Goal: Task Accomplishment & Management: Manage account settings

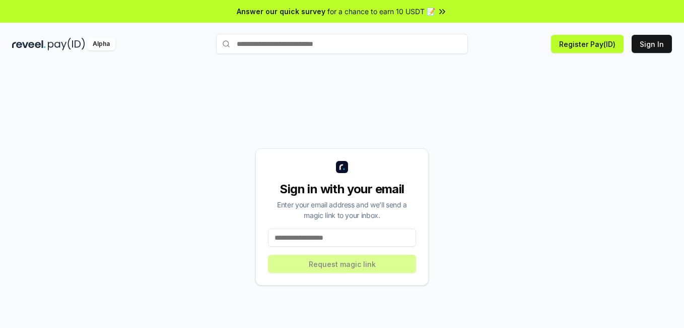
click at [137, 239] on div "Sign in with your email Enter your email address and we’ll send a magic link to…" at bounding box center [342, 216] width 660 height 279
click at [316, 240] on input at bounding box center [342, 237] width 148 height 18
type input "**********"
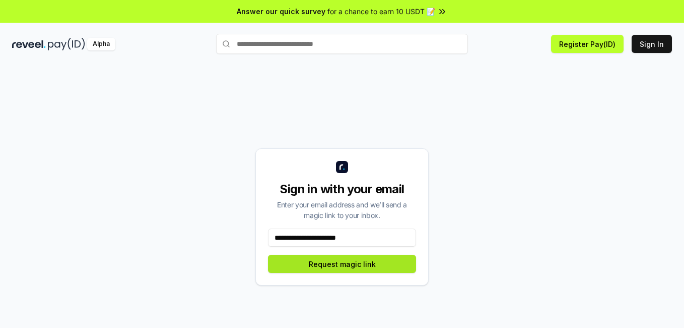
click at [332, 264] on button "Request magic link" at bounding box center [342, 263] width 148 height 18
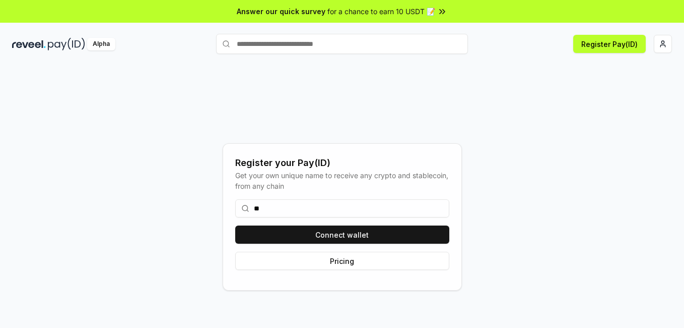
type input "*"
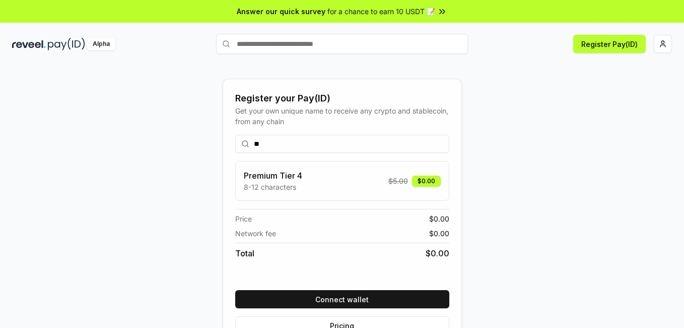
type input "*"
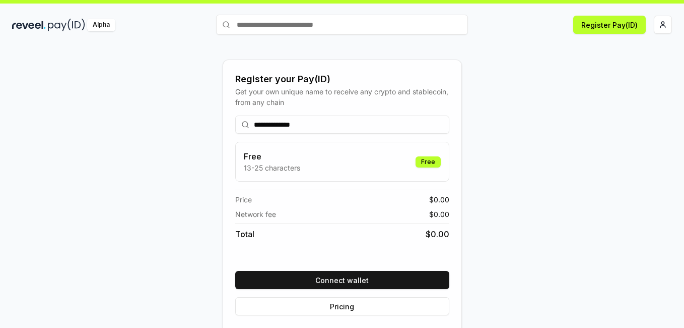
scroll to position [29, 0]
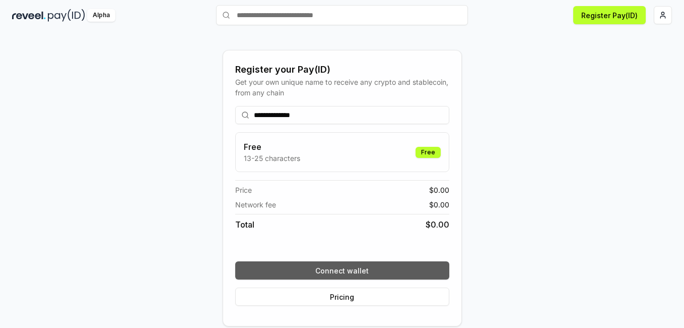
type input "**********"
click at [370, 266] on button "Connect wallet" at bounding box center [342, 270] width 214 height 18
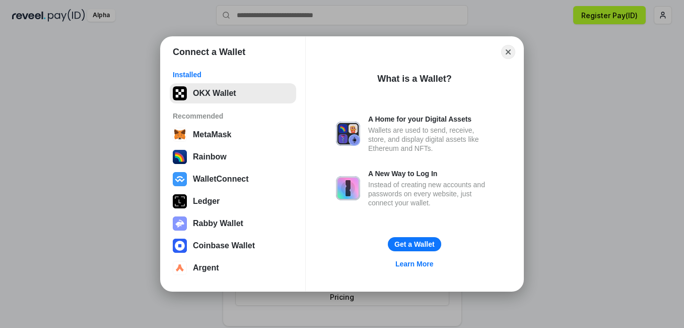
click at [238, 94] on button "OKX Wallet" at bounding box center [233, 93] width 126 height 20
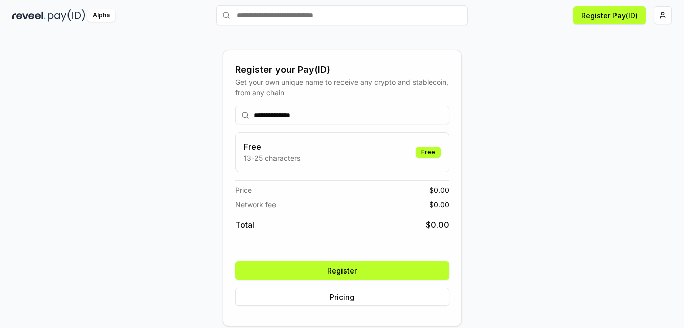
click at [349, 274] on button "Register" at bounding box center [342, 270] width 214 height 18
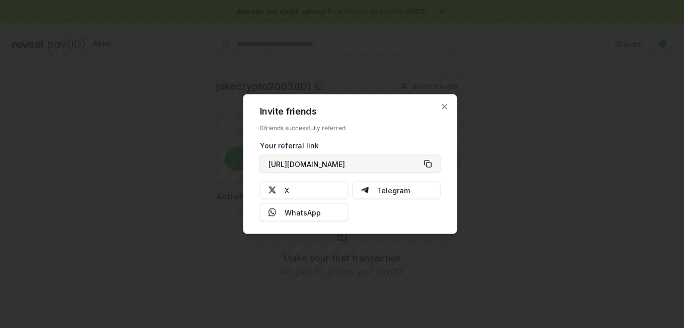
click at [426, 161] on button "https://reveel.id/refer/jakecrypto2003" at bounding box center [350, 164] width 181 height 18
click at [443, 108] on icon "button" at bounding box center [445, 107] width 4 height 4
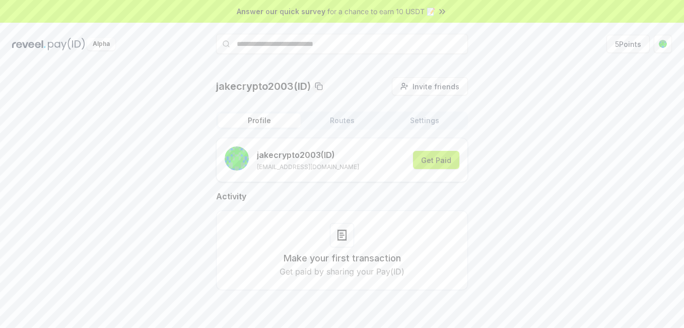
click at [430, 158] on button "Get Paid" at bounding box center [436, 160] width 46 height 18
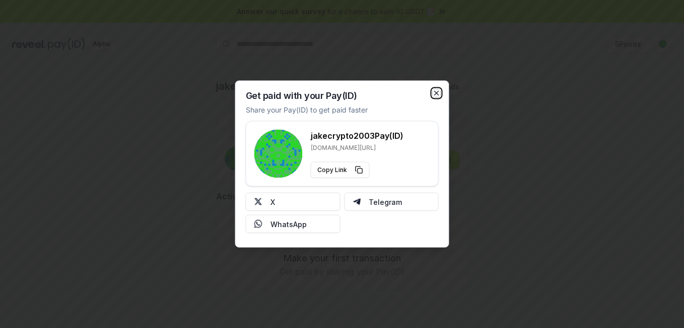
click at [436, 89] on icon "button" at bounding box center [437, 93] width 8 height 8
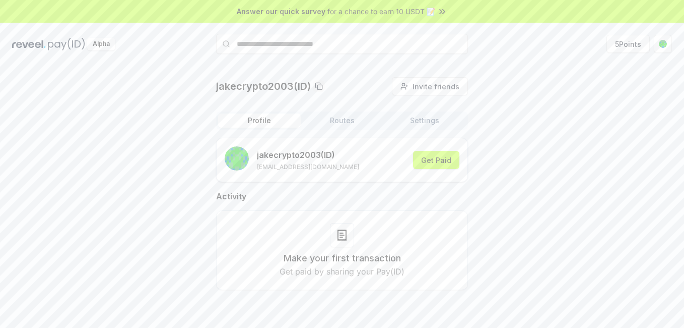
click at [331, 118] on button "Routes" at bounding box center [342, 120] width 83 height 14
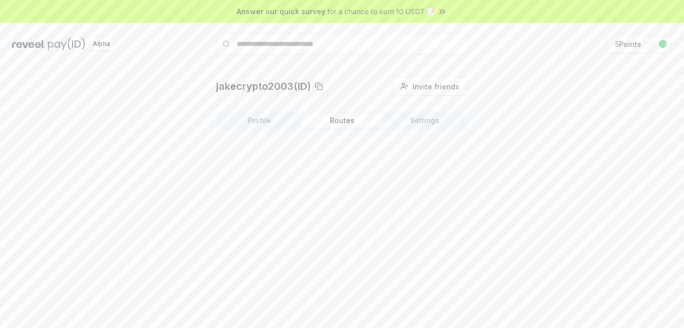
click at [416, 117] on button "Settings" at bounding box center [425, 120] width 83 height 14
click at [271, 115] on button "Profile" at bounding box center [259, 120] width 83 height 14
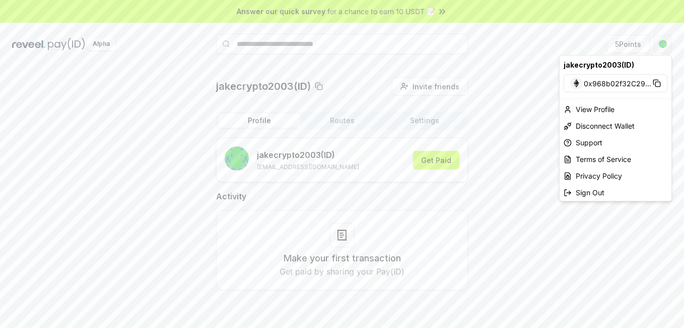
click at [664, 46] on html "Answer our quick survey for a chance to earn 10 USDT 📝 Alpha 5 Points jakecrypt…" at bounding box center [342, 164] width 684 height 328
click at [516, 145] on html "Answer our quick survey for a chance to earn 10 USDT 📝 Alpha 5 Points jakecrypt…" at bounding box center [342, 164] width 684 height 328
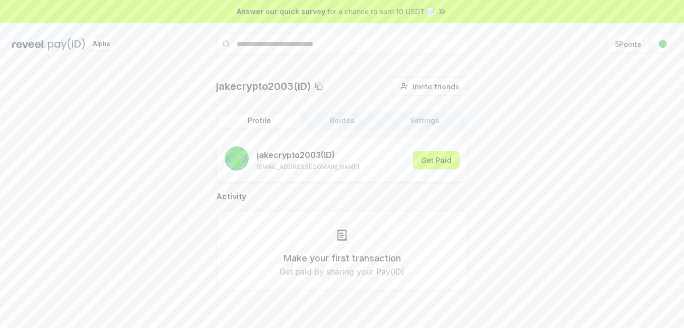
click at [407, 9] on span "for a chance to earn 10 USDT 📝" at bounding box center [382, 11] width 108 height 11
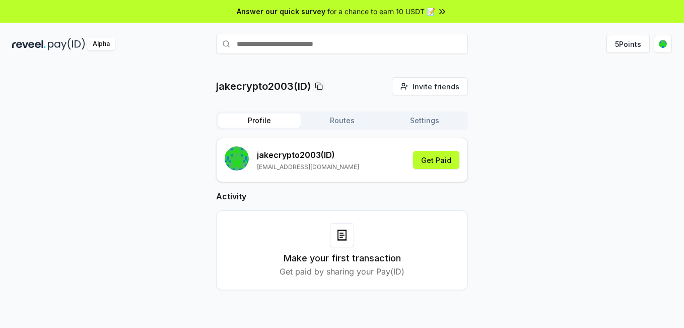
click at [331, 124] on button "Routes" at bounding box center [342, 120] width 83 height 14
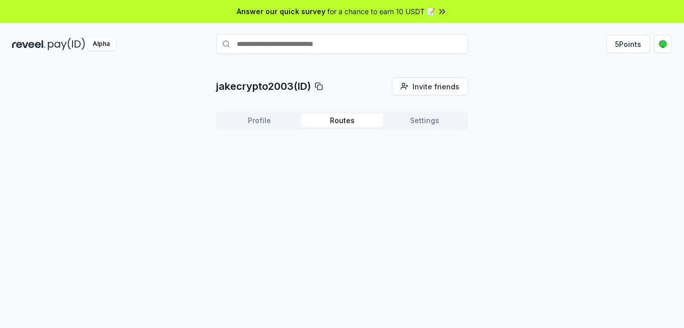
click at [418, 122] on button "Settings" at bounding box center [425, 120] width 83 height 14
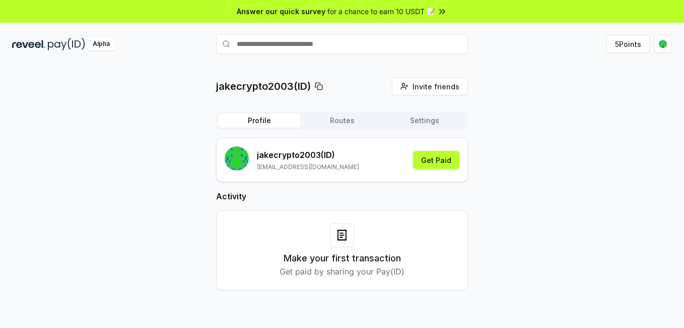
click at [282, 123] on button "Profile" at bounding box center [259, 120] width 83 height 14
click at [643, 43] on button "5 Points" at bounding box center [628, 44] width 43 height 18
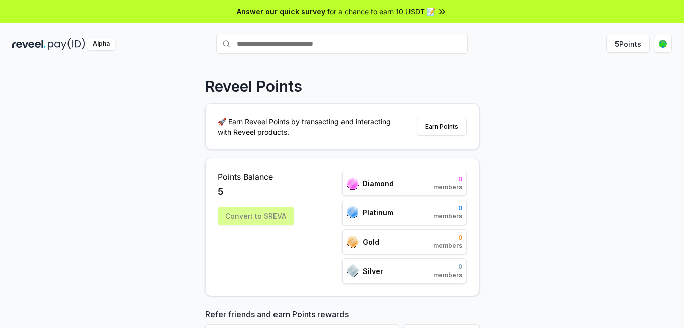
click at [263, 216] on div "Convert to $REVA" at bounding box center [256, 216] width 77 height 18
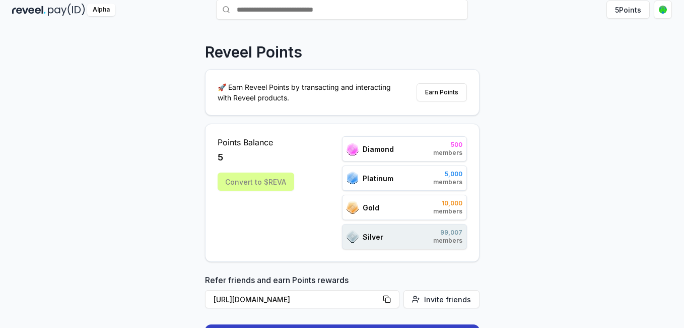
scroll to position [50, 0]
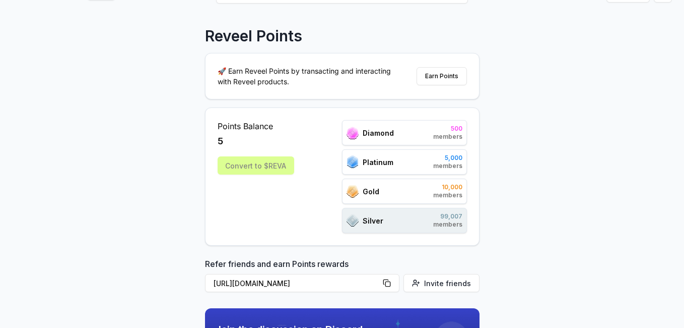
click at [445, 130] on span "500" at bounding box center [447, 128] width 29 height 8
click at [451, 138] on span "members" at bounding box center [447, 137] width 29 height 8
click at [451, 215] on span "99,007" at bounding box center [447, 216] width 29 height 8
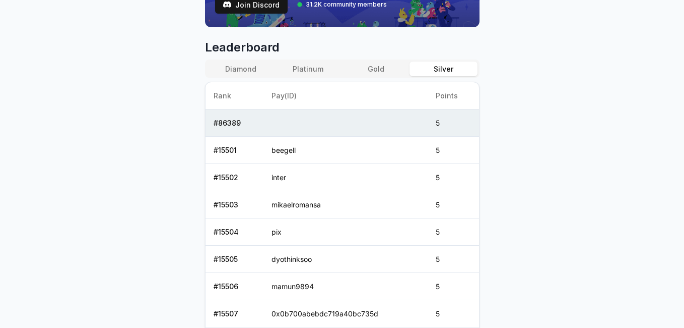
scroll to position [403, 0]
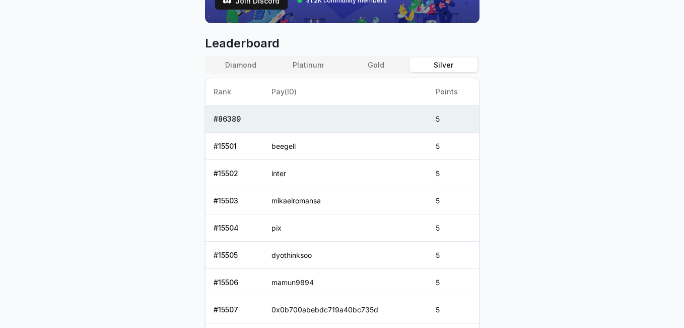
click at [276, 65] on button "Platinum" at bounding box center [309, 64] width 68 height 15
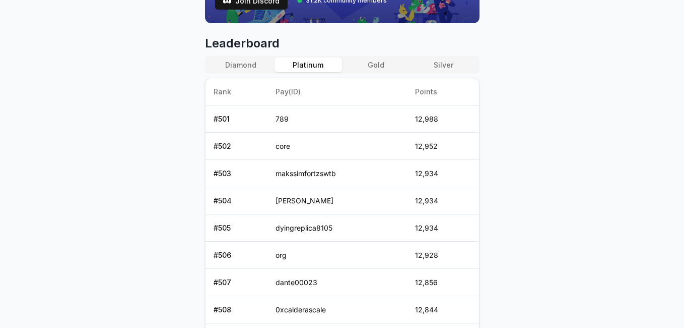
click at [248, 63] on button "Diamond" at bounding box center [241, 64] width 68 height 15
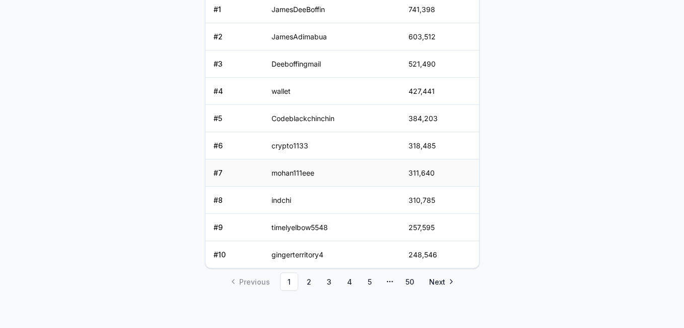
scroll to position [516, 0]
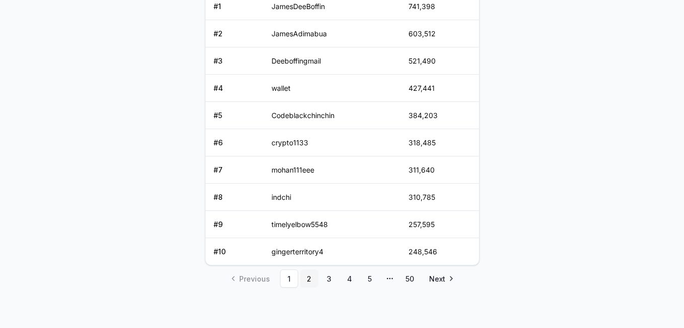
click at [310, 278] on link "2" at bounding box center [309, 278] width 18 height 18
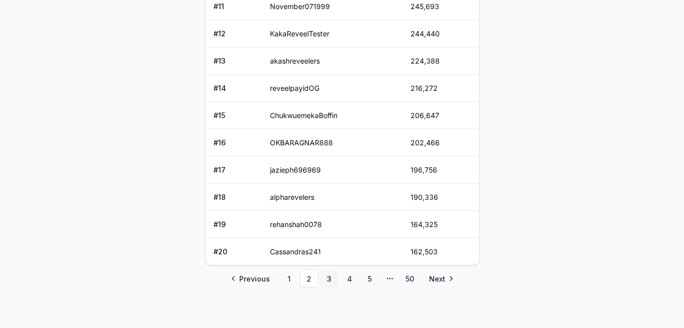
click at [330, 276] on link "3" at bounding box center [330, 278] width 18 height 18
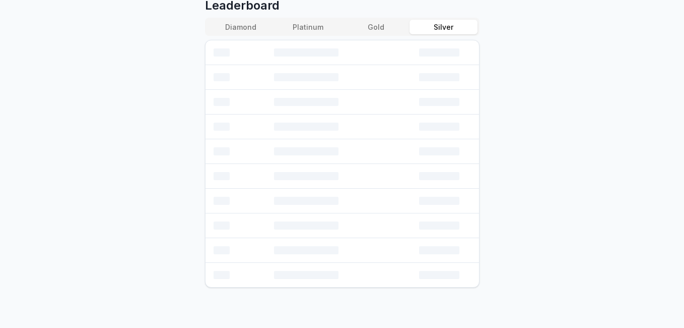
click at [438, 27] on button "Silver" at bounding box center [444, 27] width 68 height 15
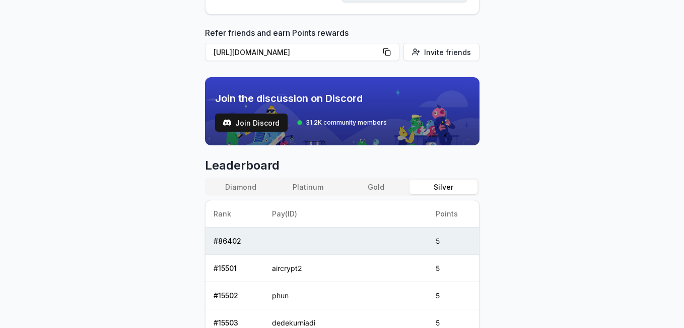
scroll to position [189, 0]
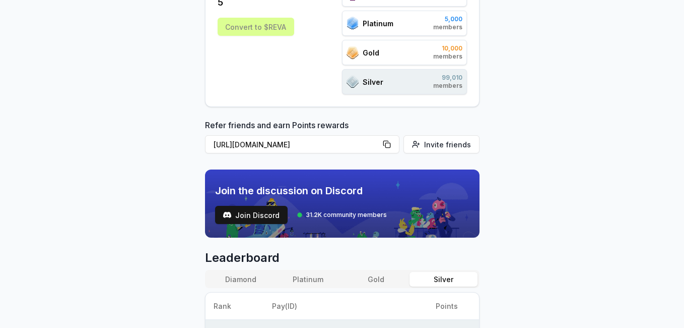
click at [537, 111] on div "Reveel Points 🚀 Earn Reveel Points by transacting and interacting with Reveel p…" at bounding box center [342, 17] width 684 height 299
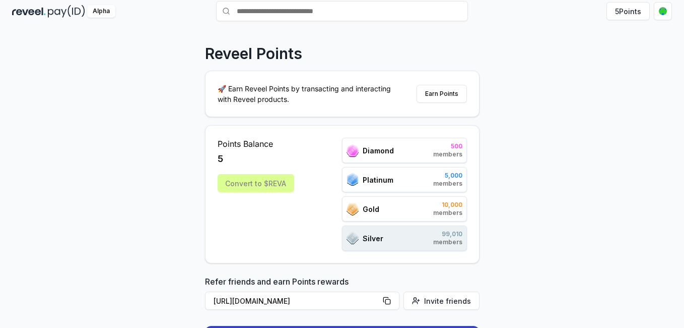
scroll to position [50, 0]
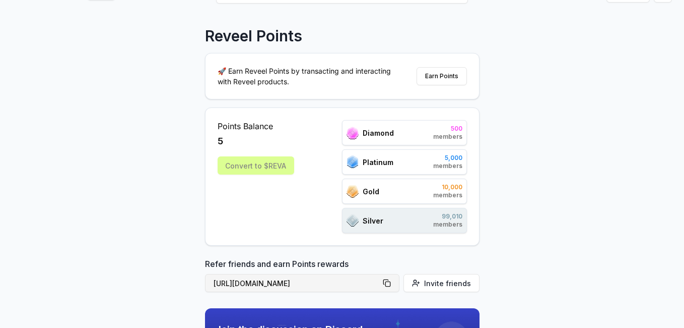
click at [393, 282] on button "[URL][DOMAIN_NAME]" at bounding box center [302, 283] width 195 height 18
